Goal: Transaction & Acquisition: Book appointment/travel/reservation

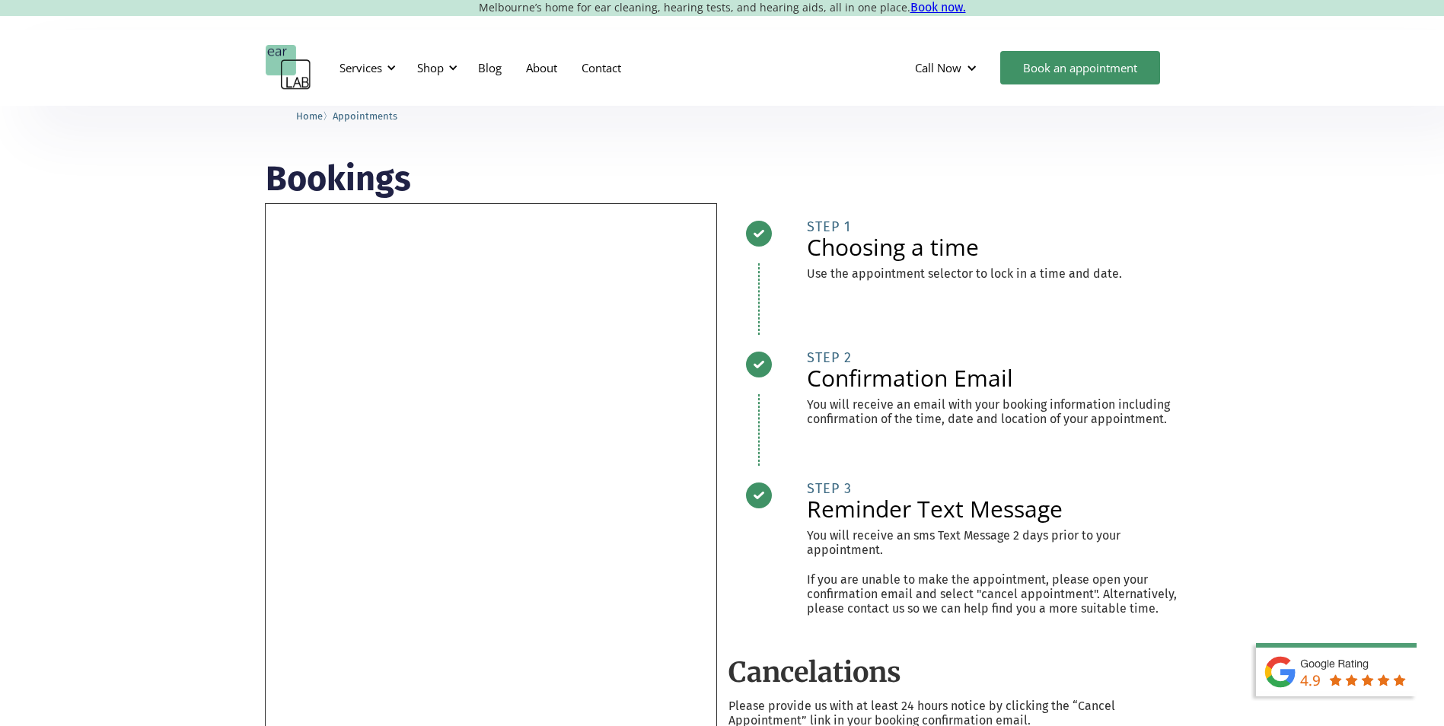
click at [384, 115] on span "Appointments" at bounding box center [365, 115] width 65 height 11
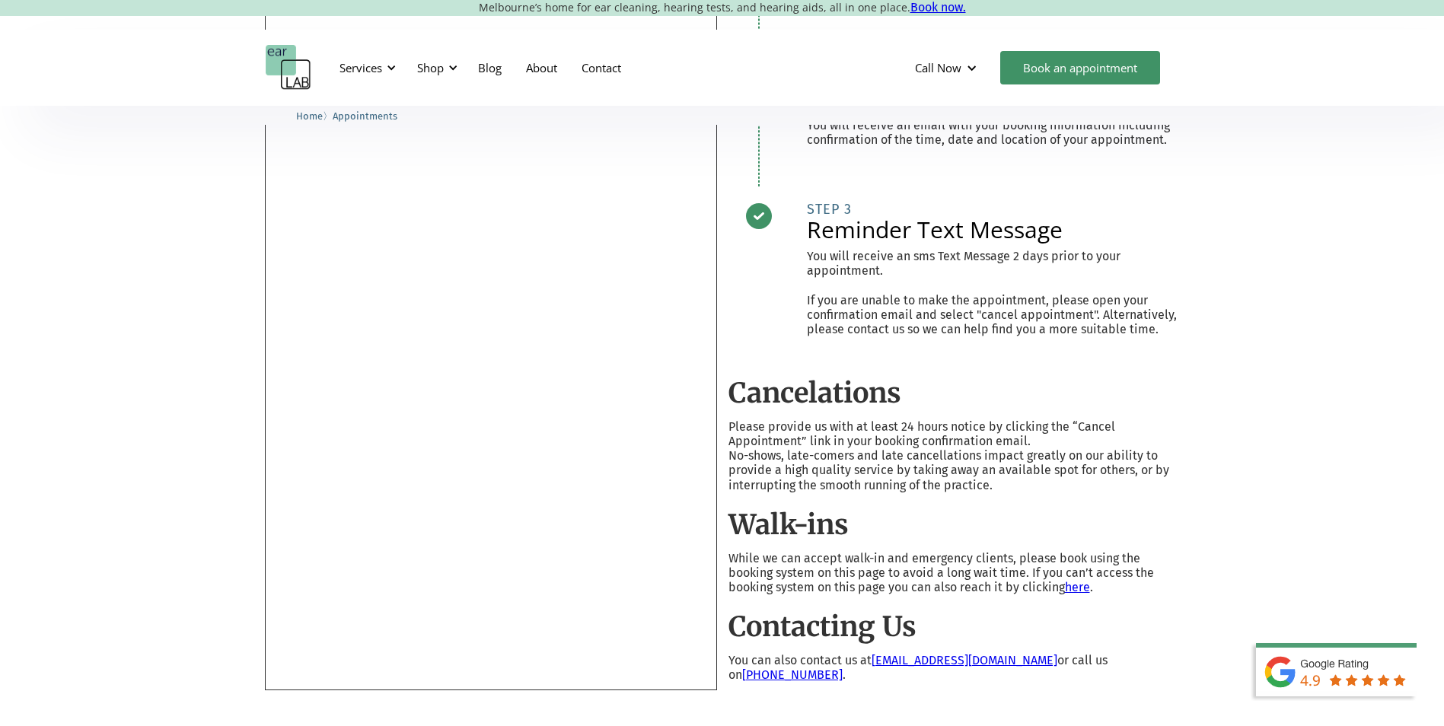
scroll to position [305, 0]
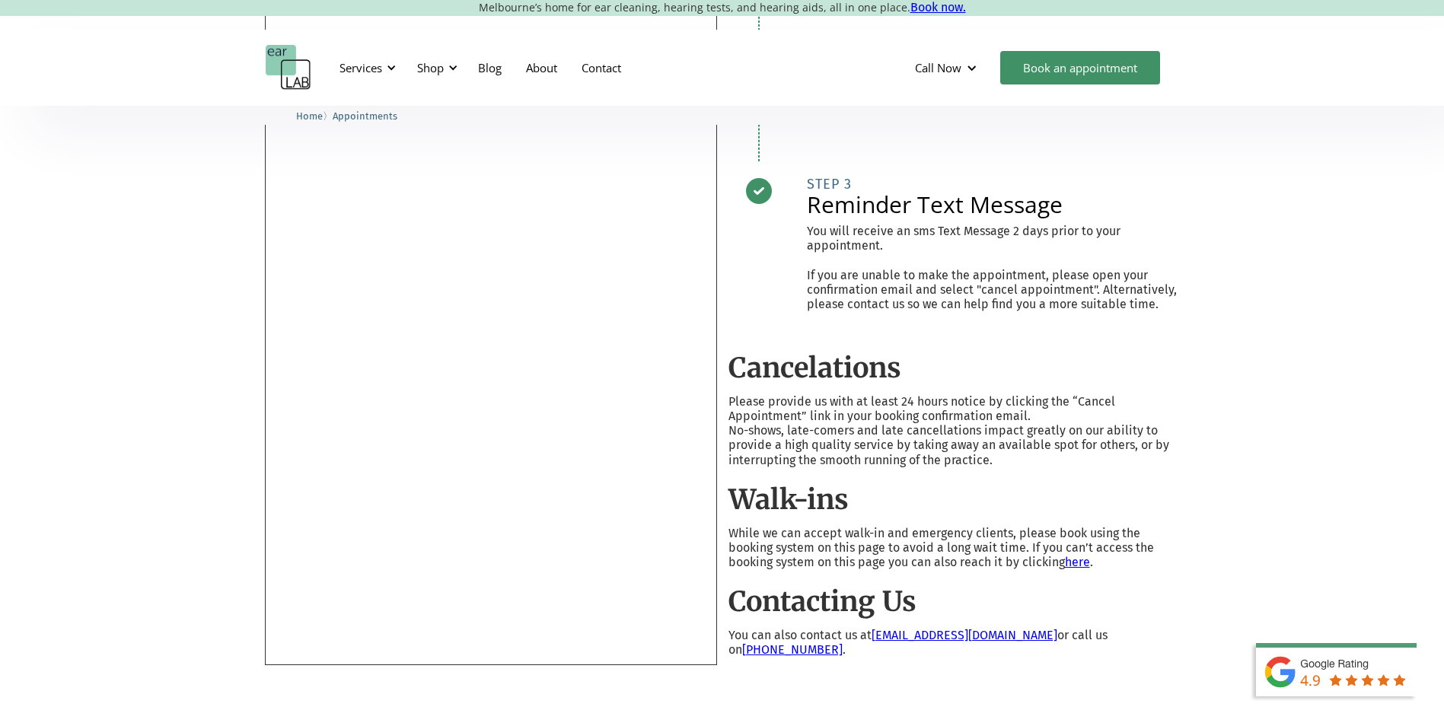
click at [248, 345] on div "Bookings Cancelations Please provide us with at least 24 hours notice by clicki…" at bounding box center [722, 271] width 1444 height 940
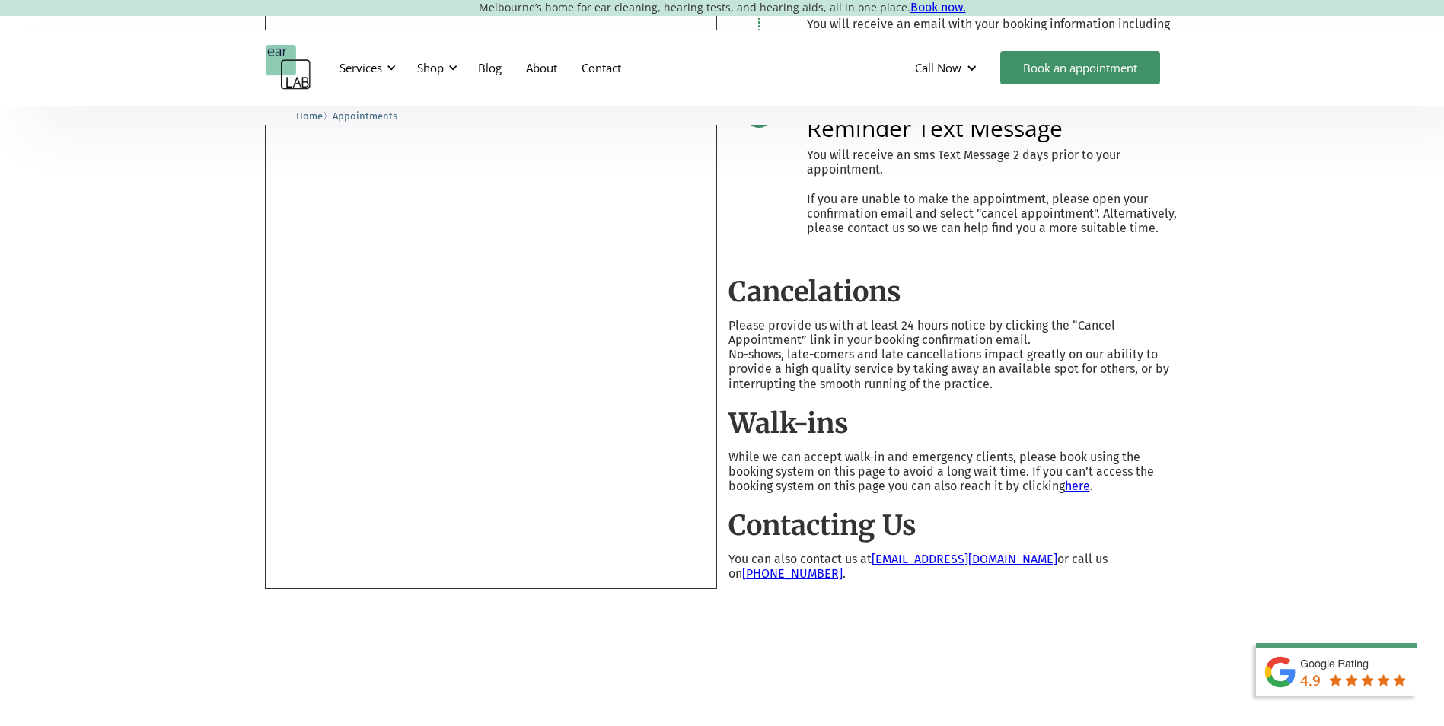
click at [226, 420] on div "Bookings Cancelations Please provide us with at least 24 hours notice by clicki…" at bounding box center [722, 195] width 1444 height 940
click at [209, 493] on div "Bookings Cancelations Please provide us with at least 24 hours notice by clicki…" at bounding box center [722, 195] width 1444 height 940
click at [227, 298] on div "Bookings Cancelations Please provide us with at least 24 hours notice by clicki…" at bounding box center [722, 195] width 1444 height 940
click at [182, 284] on div "Bookings Cancelations Please provide us with at least 24 hours notice by clicki…" at bounding box center [722, 195] width 1444 height 940
click at [222, 276] on div "Bookings Cancelations Please provide us with at least 24 hours notice by clicki…" at bounding box center [722, 195] width 1444 height 940
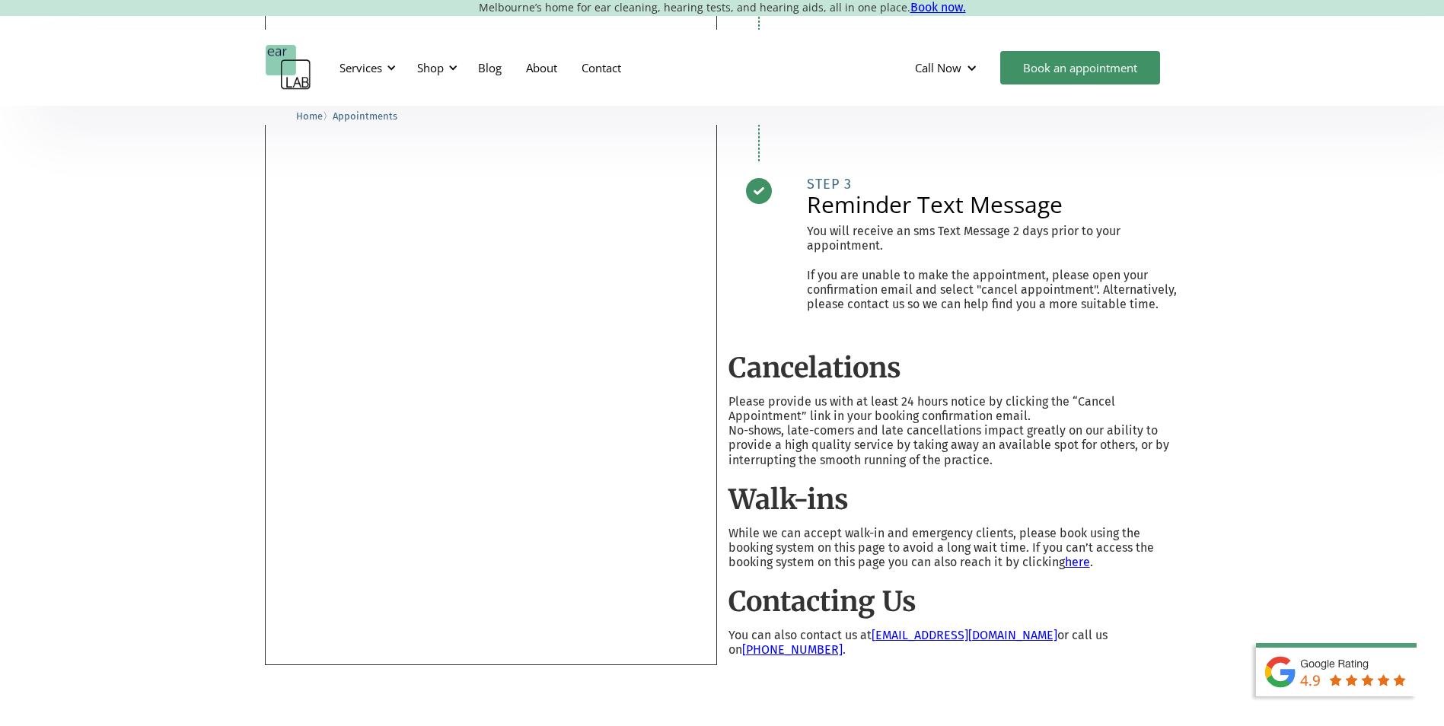
scroll to position [0, 0]
